Goal: Book appointment/travel/reservation

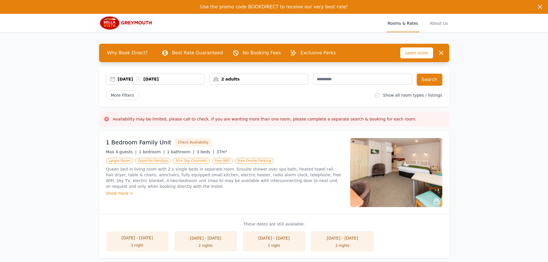
click at [262, 80] on div "2 adults" at bounding box center [259, 79] width 99 height 6
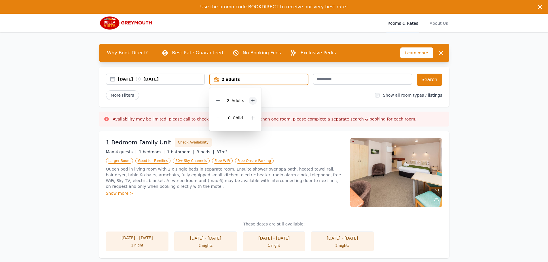
click at [251, 101] on icon at bounding box center [253, 101] width 5 height 5
click at [117, 94] on span "More Filters" at bounding box center [122, 95] width 33 height 10
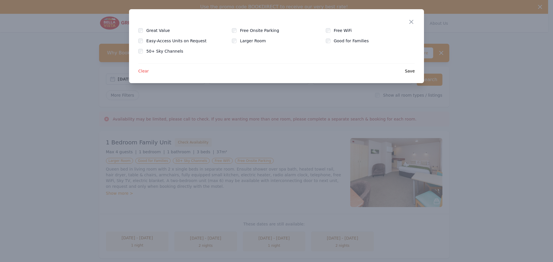
click at [142, 72] on span "Clear" at bounding box center [143, 71] width 11 height 6
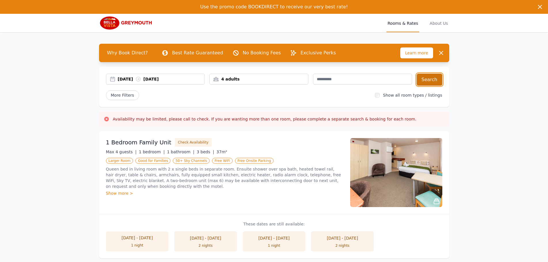
click at [424, 82] on button "Search" at bounding box center [430, 80] width 26 height 12
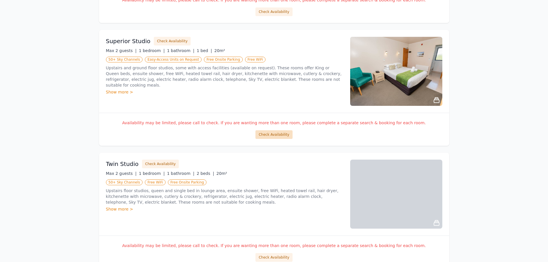
scroll to position [358, 0]
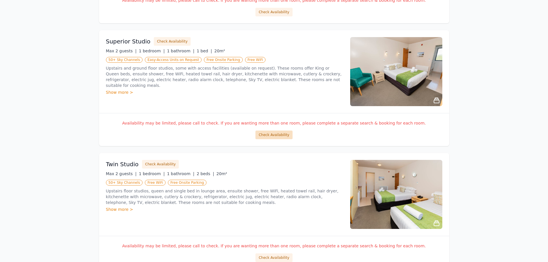
click at [279, 135] on button "Check Availability" at bounding box center [274, 135] width 37 height 9
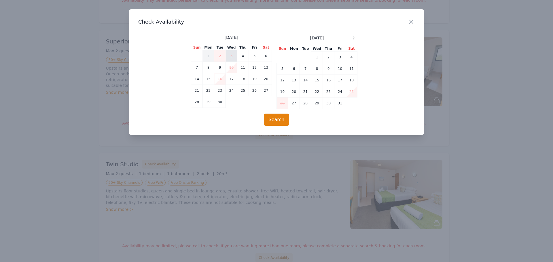
click at [237, 55] on td "3" at bounding box center [232, 56] width 12 height 12
click at [243, 54] on td "4" at bounding box center [243, 56] width 12 height 12
click at [90, 58] on div at bounding box center [276, 131] width 553 height 262
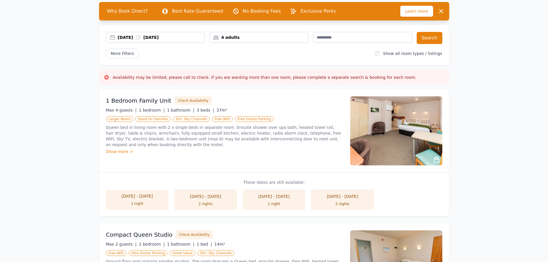
scroll to position [0, 0]
